Goal: Task Accomplishment & Management: Manage account settings

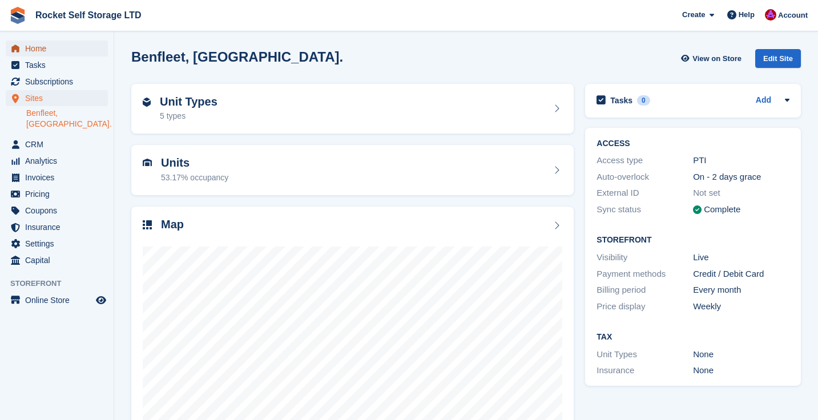
click at [38, 47] on span "Home" at bounding box center [59, 49] width 69 height 16
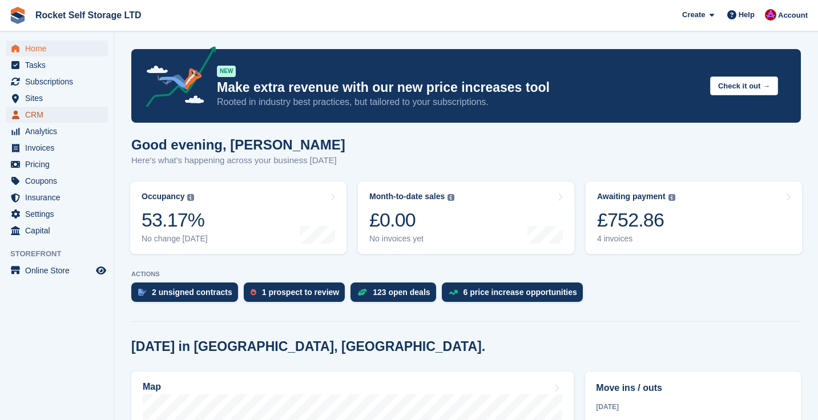
click at [43, 116] on span "CRM" at bounding box center [59, 115] width 69 height 16
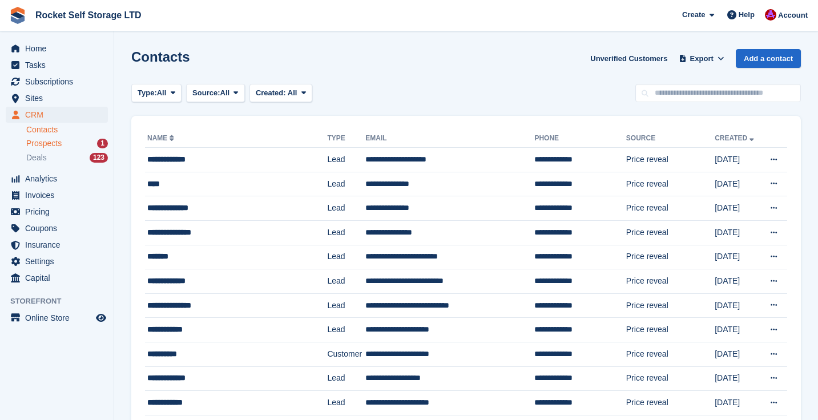
click at [43, 146] on span "Prospects" at bounding box center [43, 143] width 35 height 11
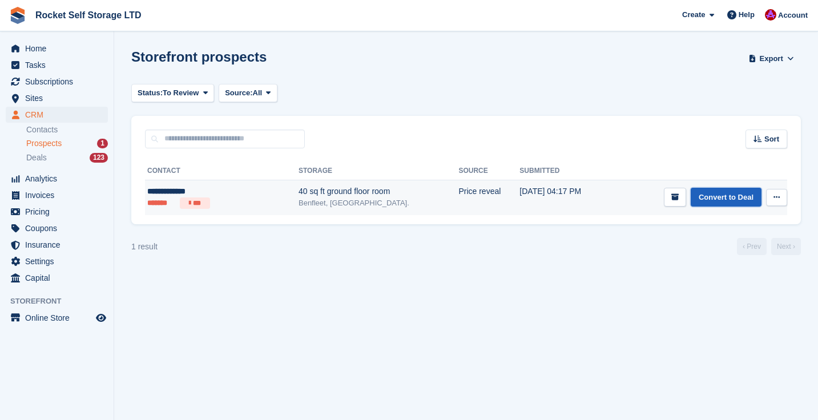
click at [711, 201] on link "Convert to Deal" at bounding box center [726, 197] width 71 height 19
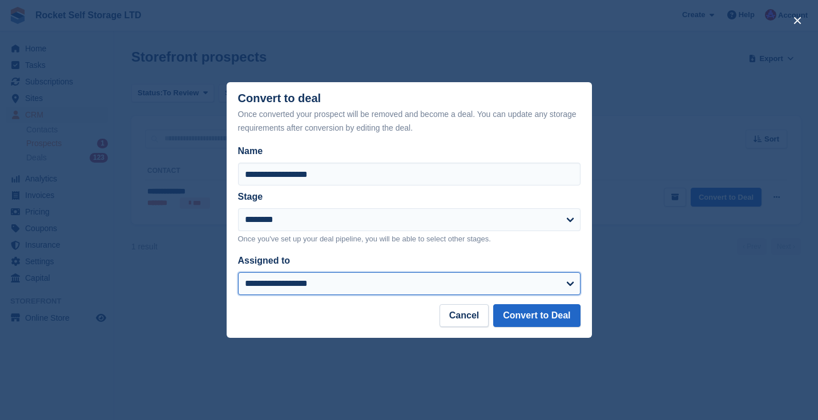
click at [360, 289] on select "**********" at bounding box center [409, 283] width 343 height 23
select select "****"
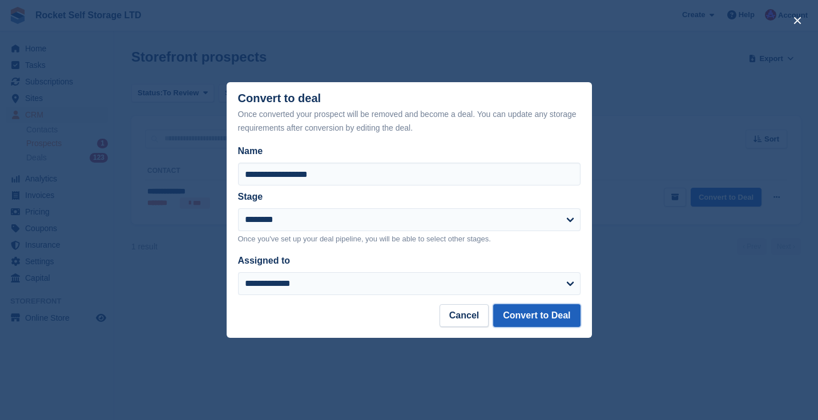
click at [549, 315] on button "Convert to Deal" at bounding box center [536, 315] width 87 height 23
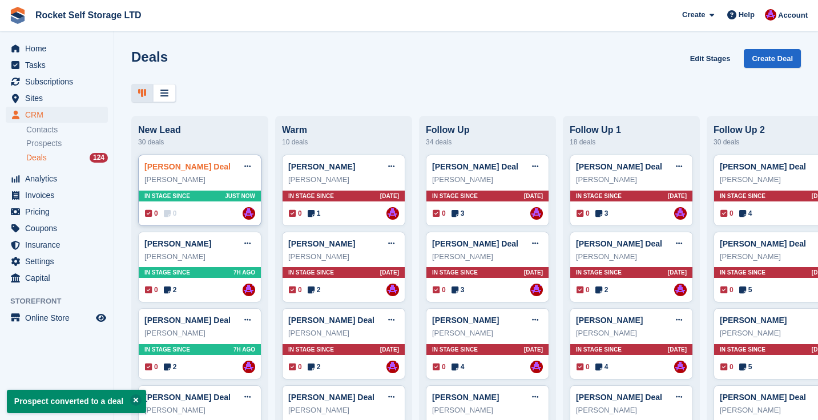
click at [191, 171] on link "[PERSON_NAME] Deal" at bounding box center [187, 166] width 86 height 9
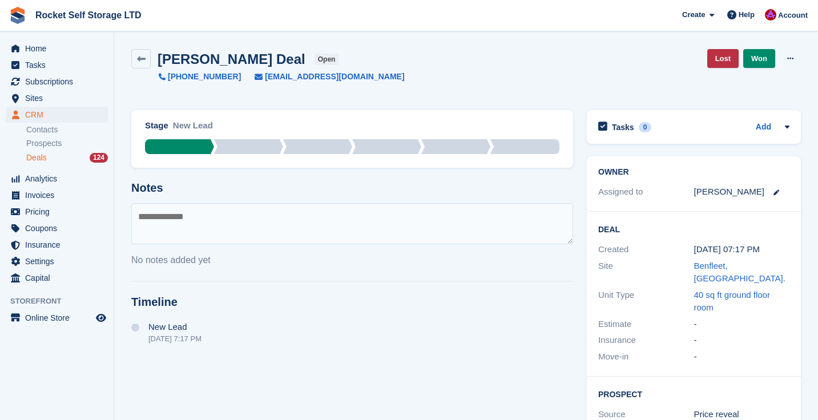
click at [171, 225] on textarea at bounding box center [352, 223] width 442 height 41
type textarea "***"
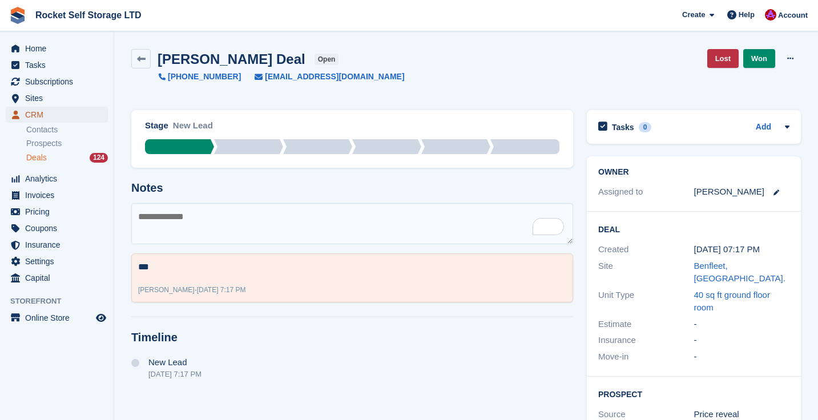
click at [49, 110] on span "CRM" at bounding box center [59, 115] width 69 height 16
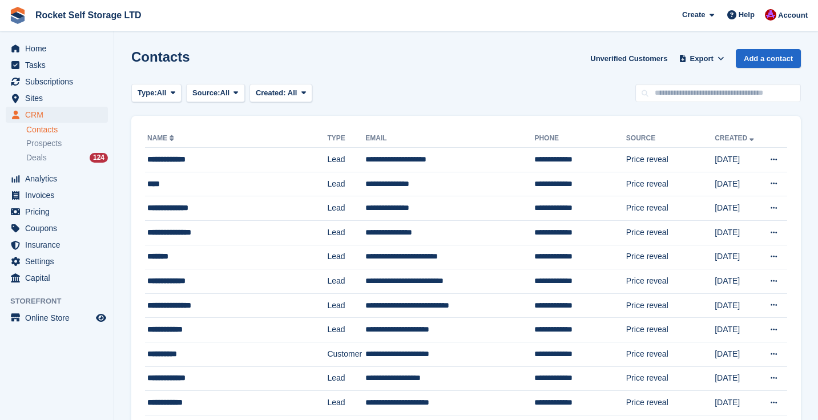
click at [46, 130] on link "Contacts" at bounding box center [67, 129] width 82 height 11
click at [37, 159] on span "Deals" at bounding box center [36, 157] width 21 height 11
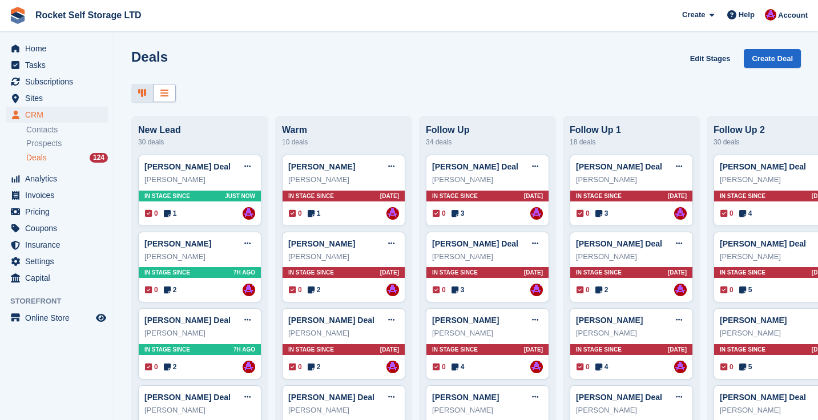
click at [163, 90] on icon at bounding box center [164, 92] width 8 height 9
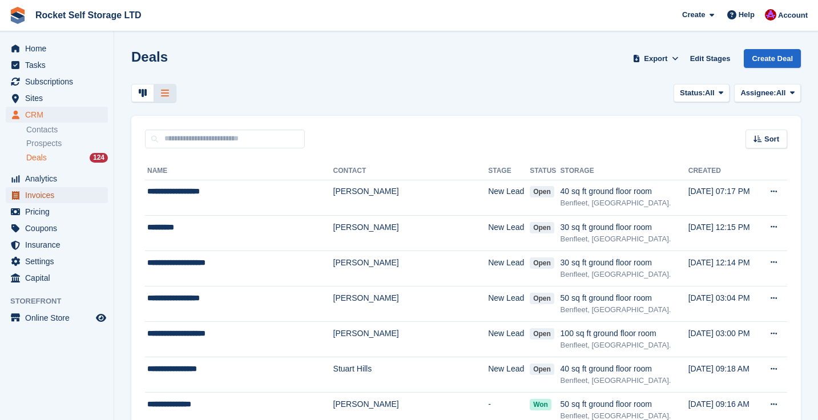
click at [54, 192] on span "Invoices" at bounding box center [59, 195] width 69 height 16
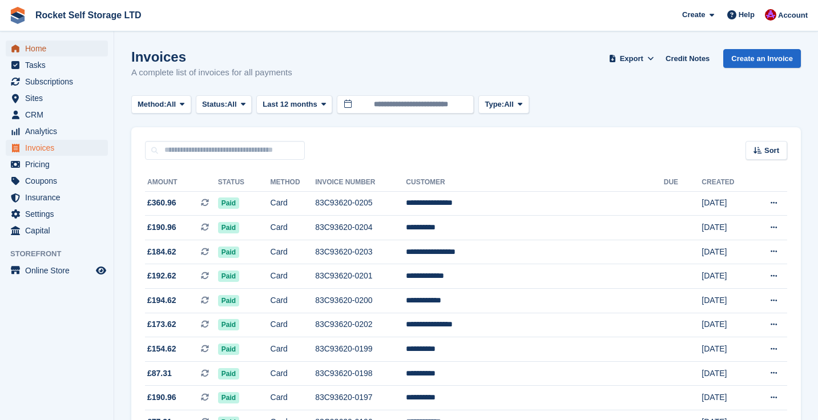
click at [53, 53] on span "Home" at bounding box center [59, 49] width 69 height 16
